Goal: Book appointment/travel/reservation

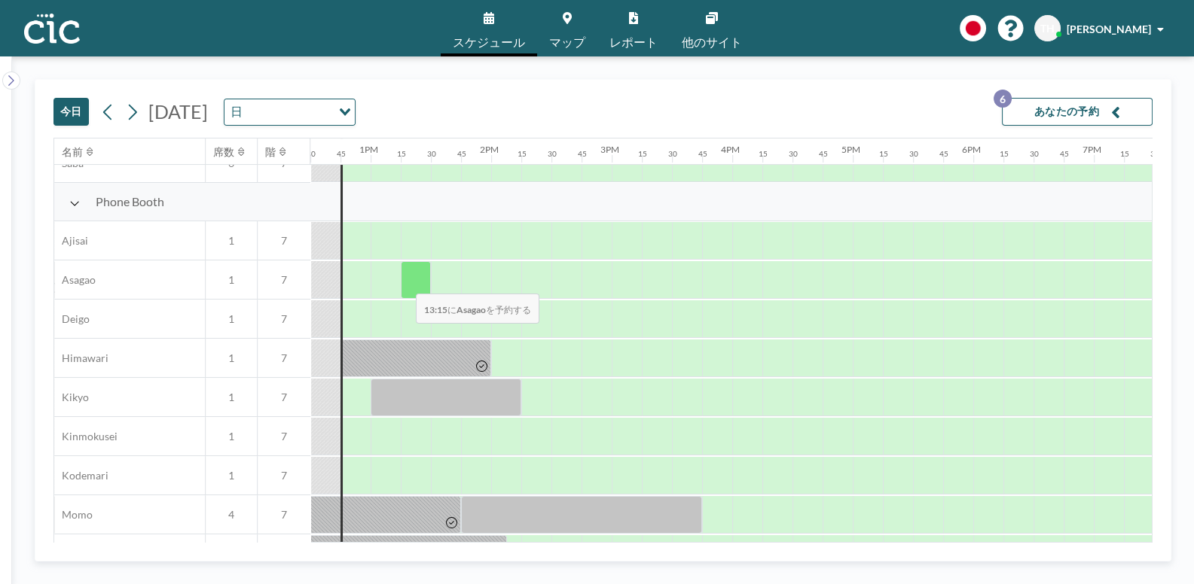
scroll to position [413, 1506]
click at [381, 279] on div at bounding box center [385, 280] width 30 height 38
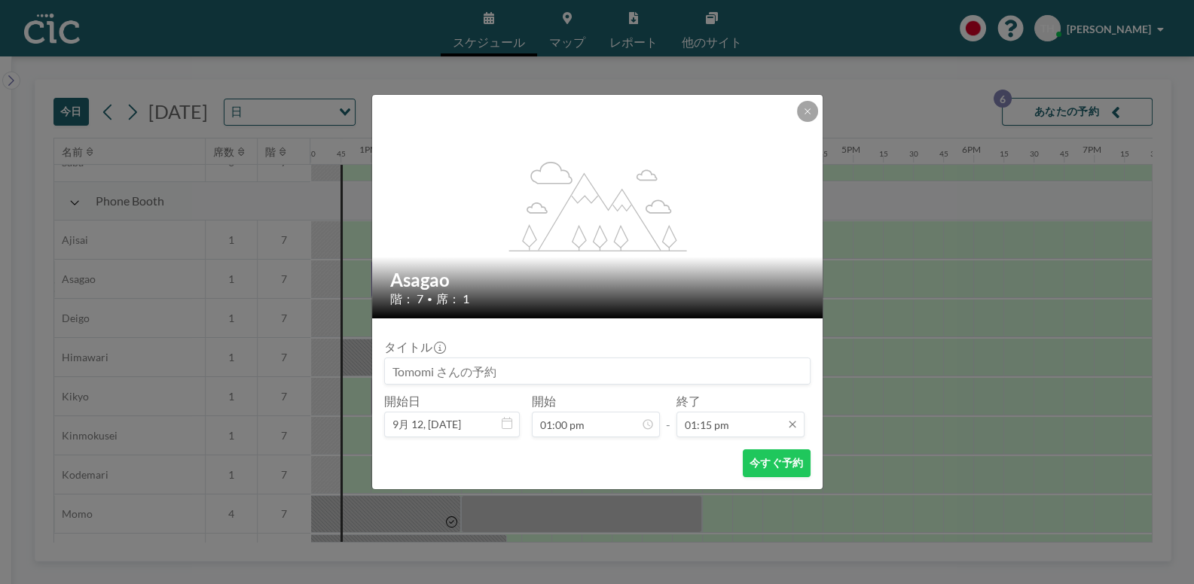
scroll to position [1420, 0]
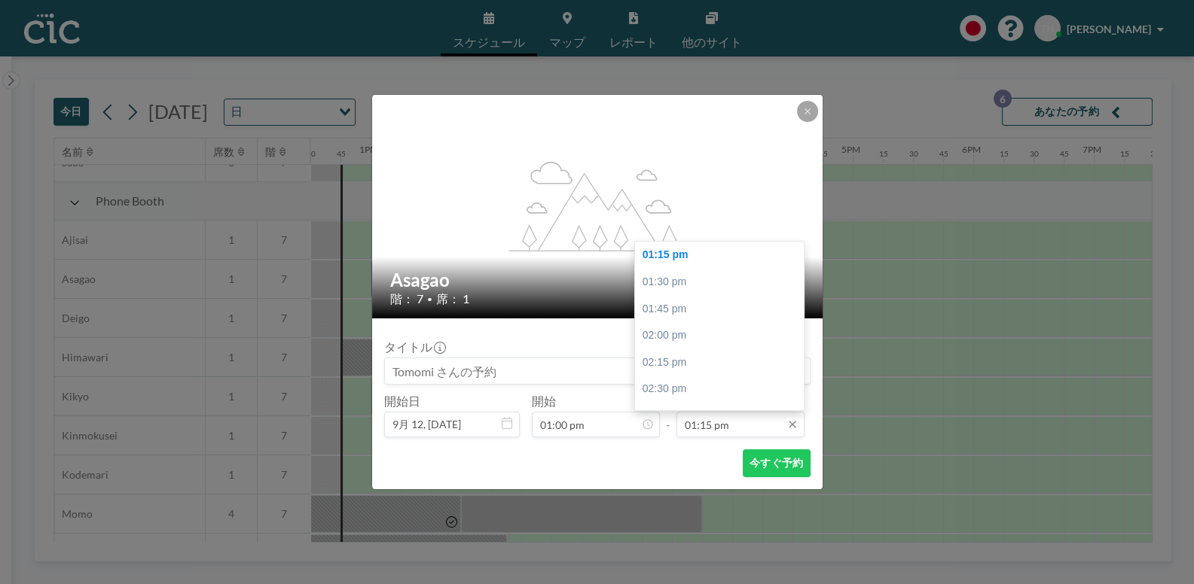
click at [746, 419] on input "01:15 pm" at bounding box center [740, 425] width 128 height 26
click at [705, 334] on div "02:00 pm" at bounding box center [724, 335] width 178 height 27
type input "02:00 pm"
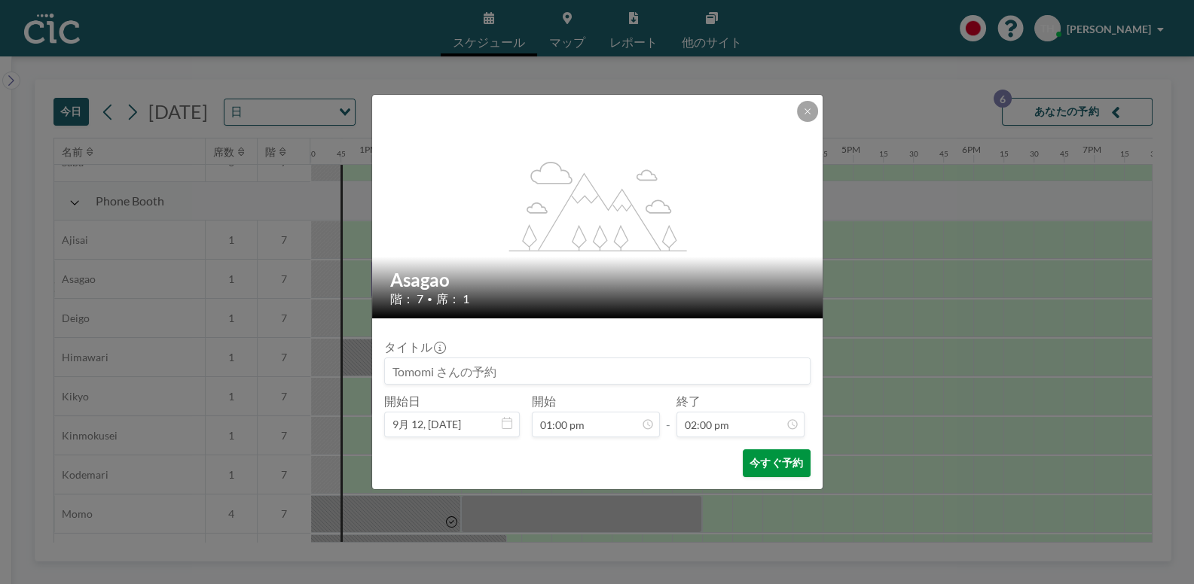
drag, startPoint x: 771, startPoint y: 459, endPoint x: 786, endPoint y: 453, distance: 16.0
click at [771, 459] on button "今すぐ予約" at bounding box center [775, 464] width 67 height 28
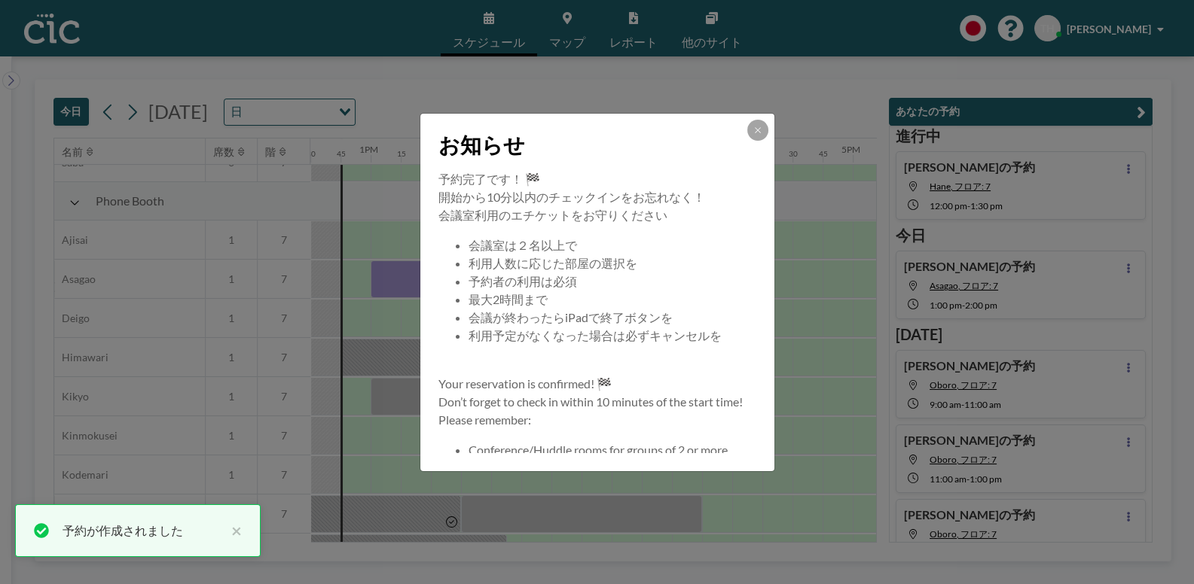
click at [759, 117] on div "お知らせ" at bounding box center [597, 142] width 354 height 56
click at [755, 126] on icon at bounding box center [757, 130] width 9 height 9
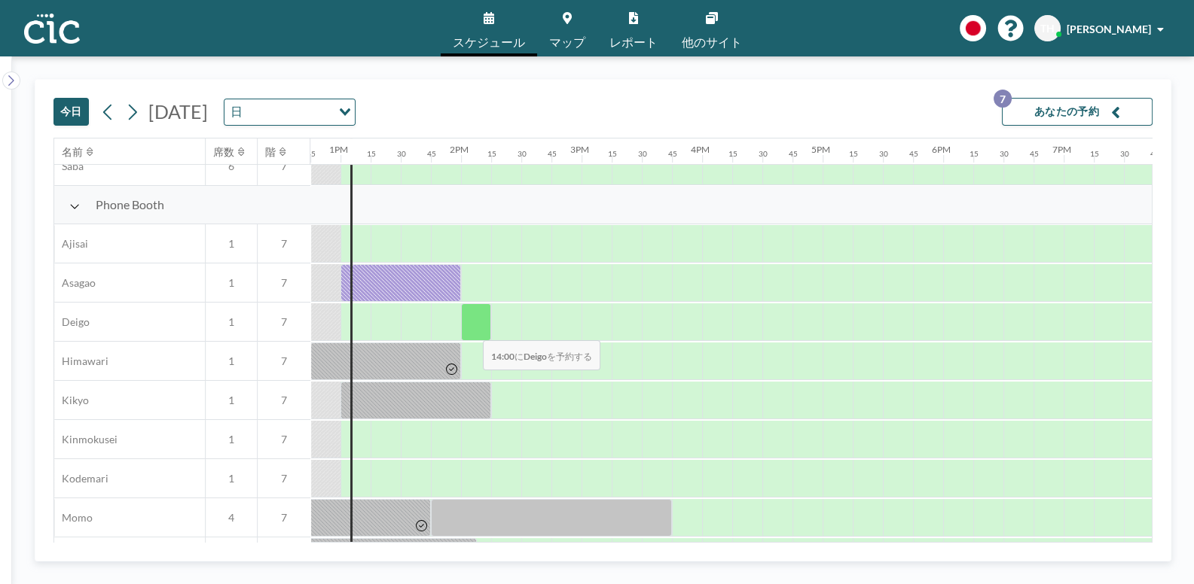
scroll to position [410, 1536]
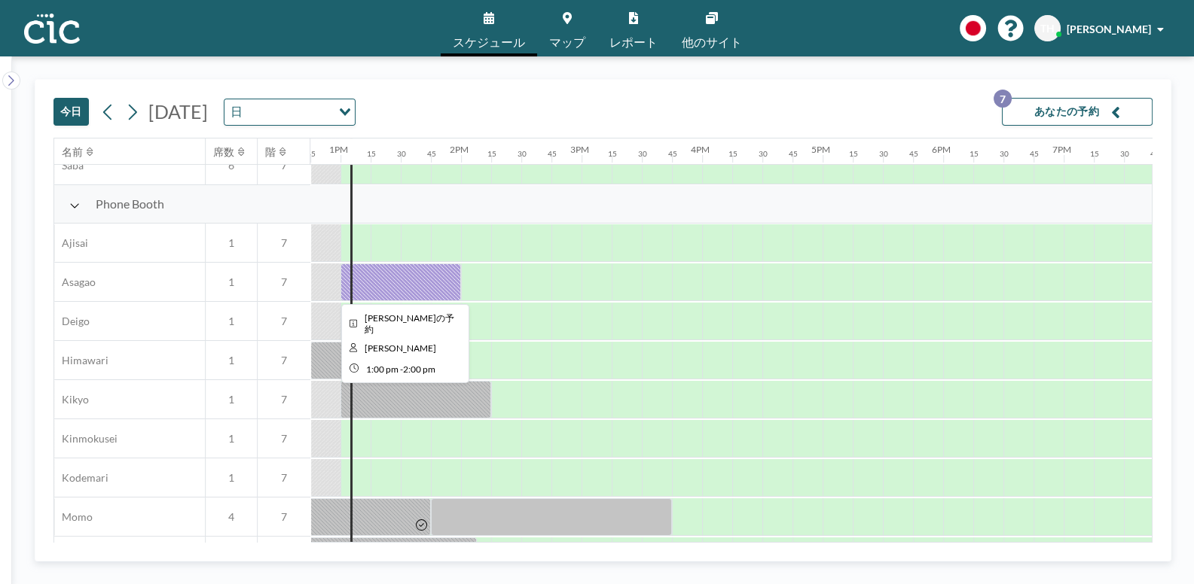
click at [376, 275] on div at bounding box center [400, 283] width 120 height 38
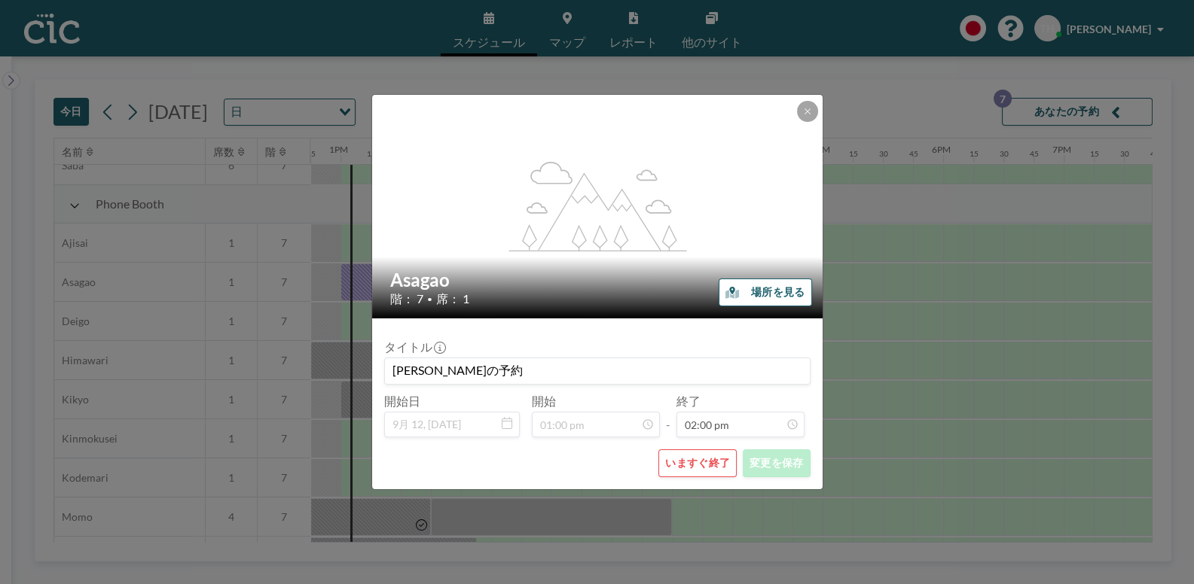
click at [682, 467] on button "いますぐ終了" at bounding box center [697, 464] width 78 height 28
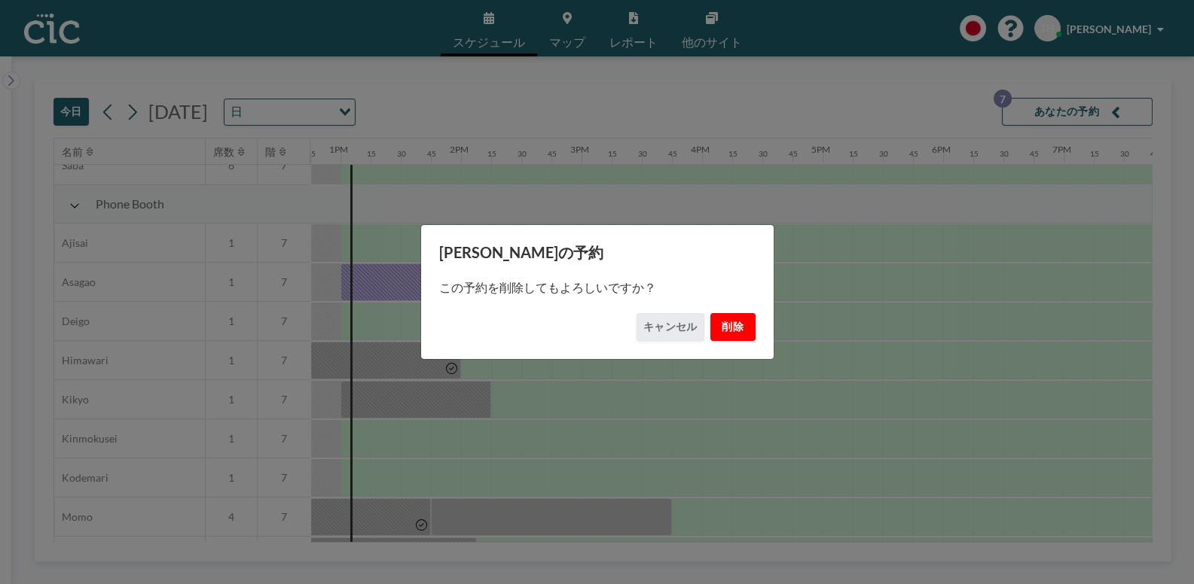
click at [730, 327] on button "削除" at bounding box center [732, 327] width 45 height 28
